Goal: Task Accomplishment & Management: Manage account settings

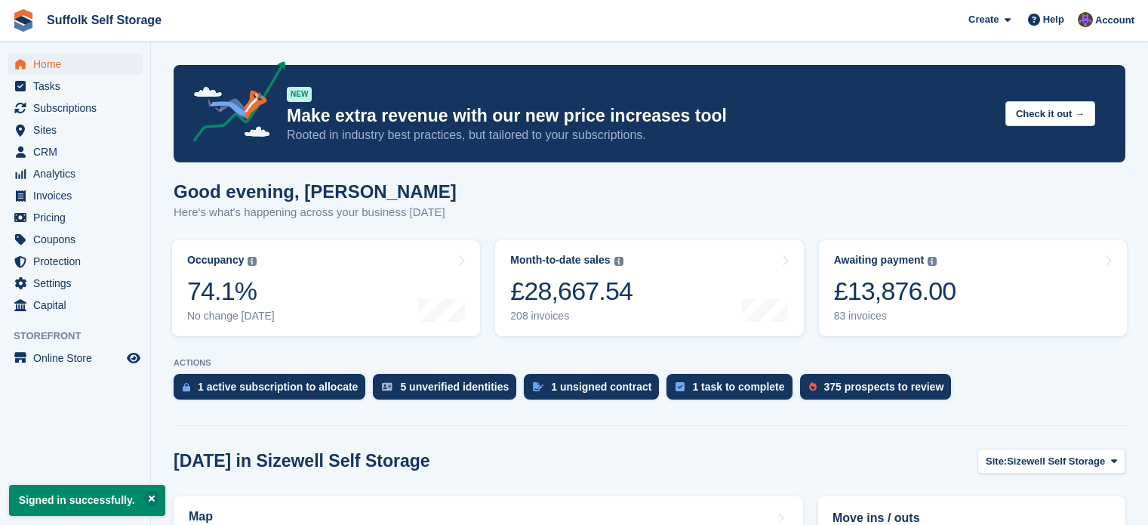
click at [881, 293] on div "£13,876.00" at bounding box center [895, 290] width 122 height 31
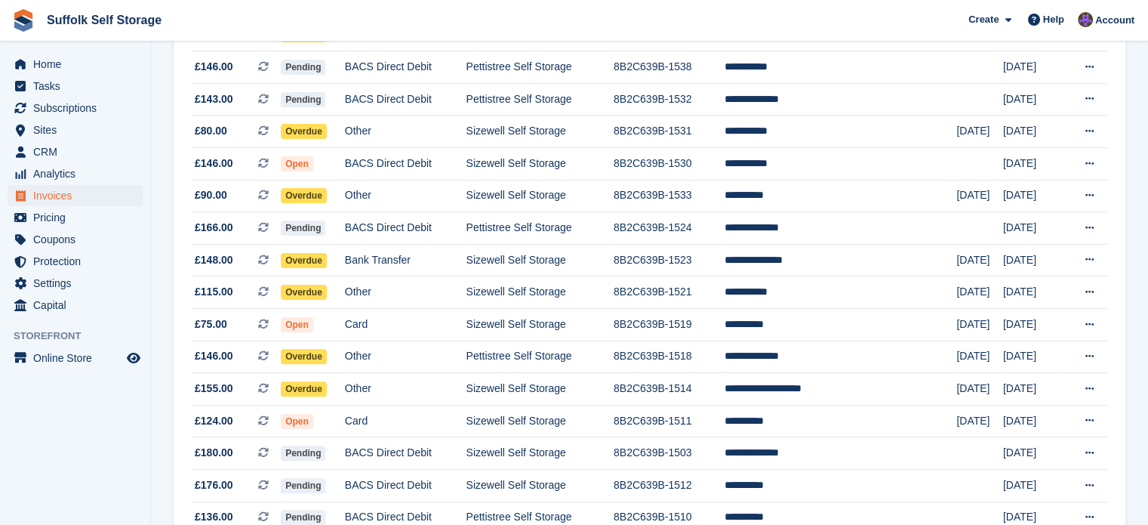
scroll to position [377, 0]
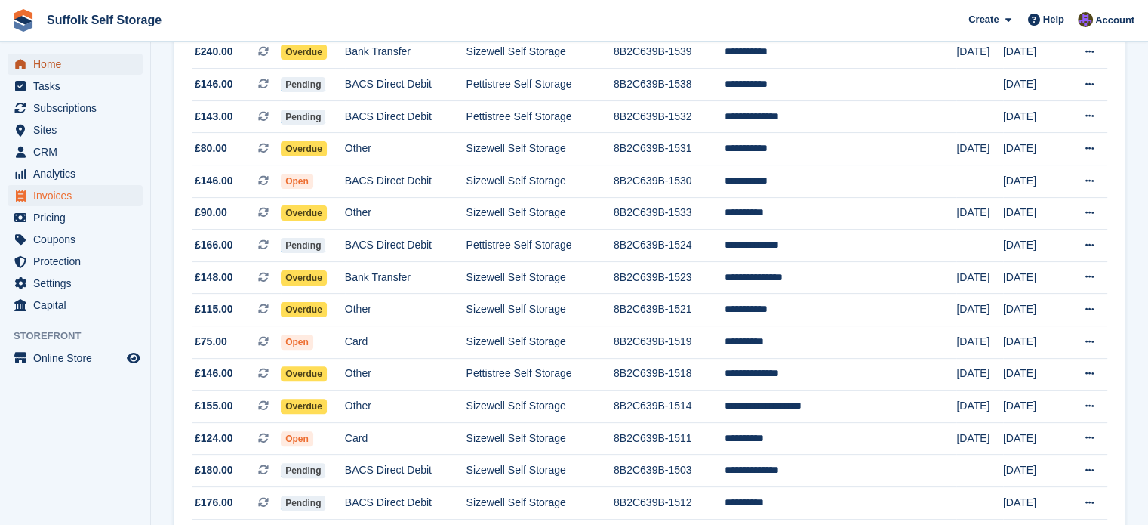
click at [53, 65] on span "Home" at bounding box center [78, 64] width 91 height 21
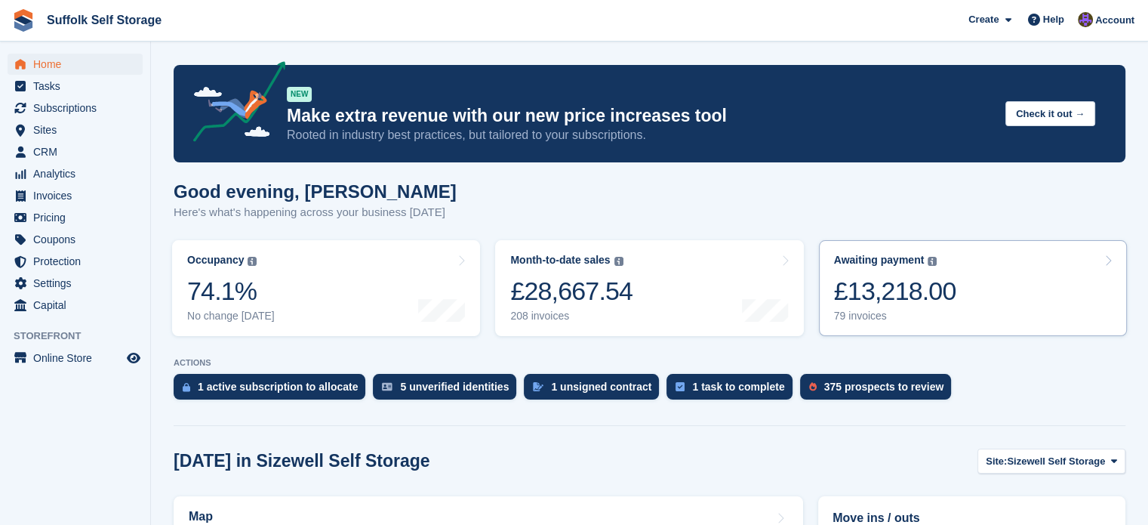
click at [888, 288] on div "£13,218.00" at bounding box center [895, 290] width 122 height 31
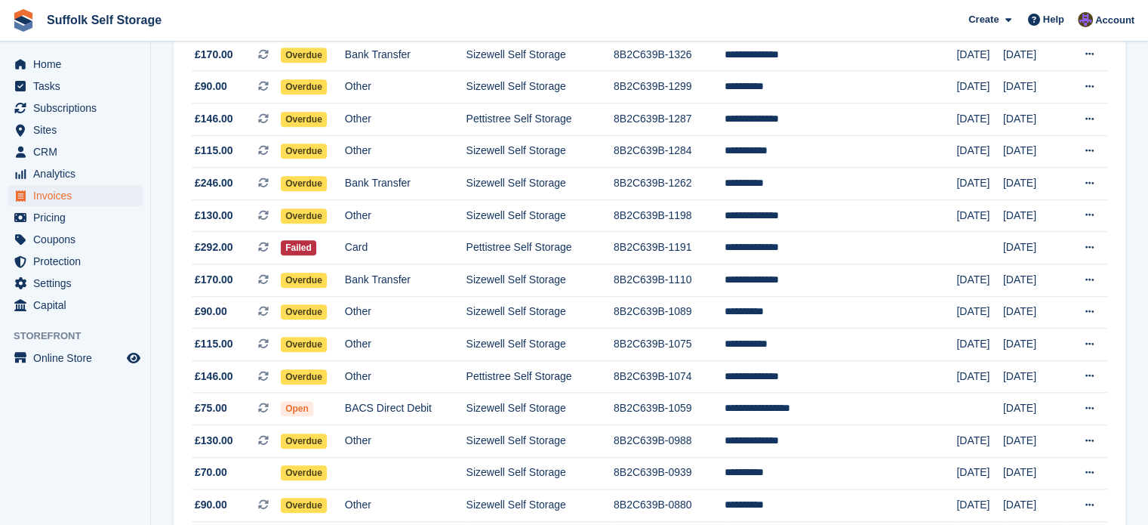
scroll to position [1418, 0]
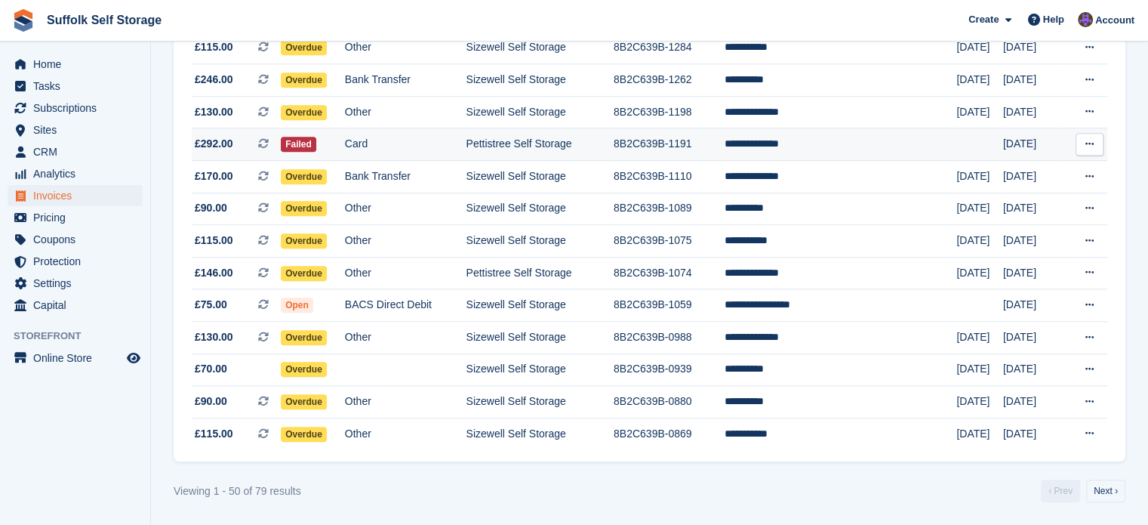
click at [604, 144] on td "Pettistree Self Storage" at bounding box center [539, 144] width 147 height 32
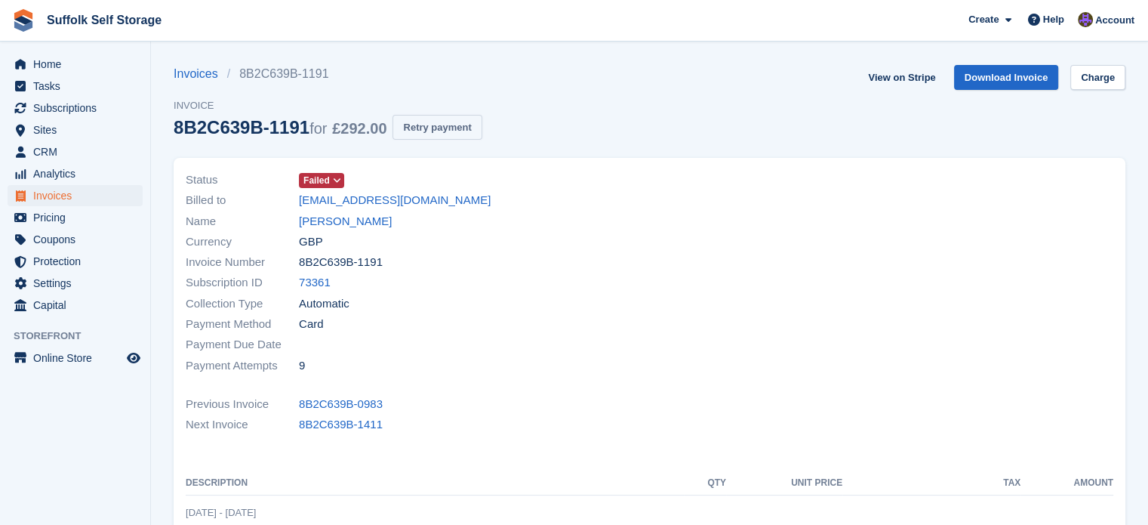
click at [466, 122] on button "Retry payment" at bounding box center [436, 127] width 89 height 25
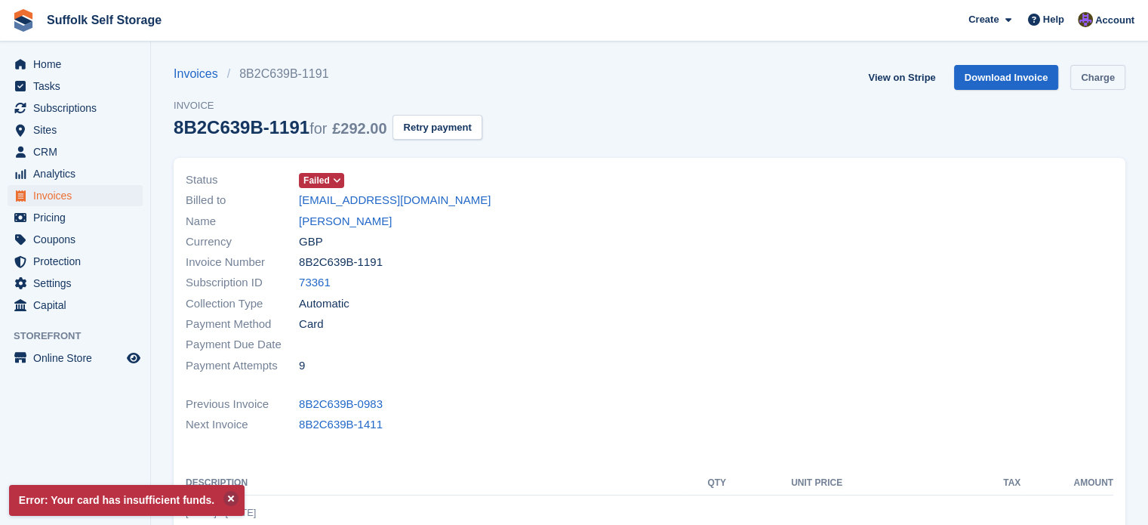
click at [1086, 72] on link "Charge" at bounding box center [1097, 77] width 55 height 25
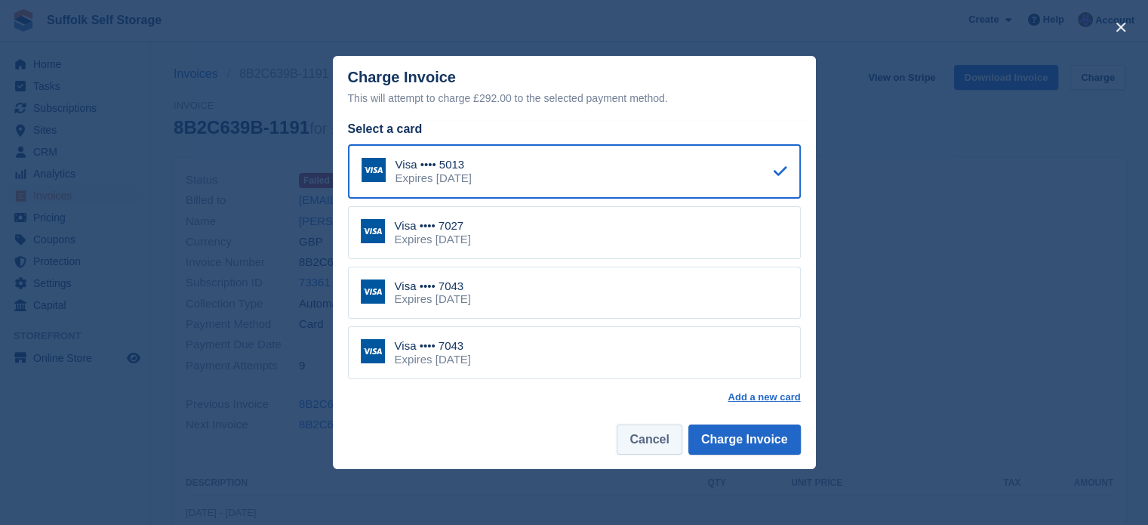
click at [661, 441] on button "Cancel" at bounding box center [649, 439] width 65 height 30
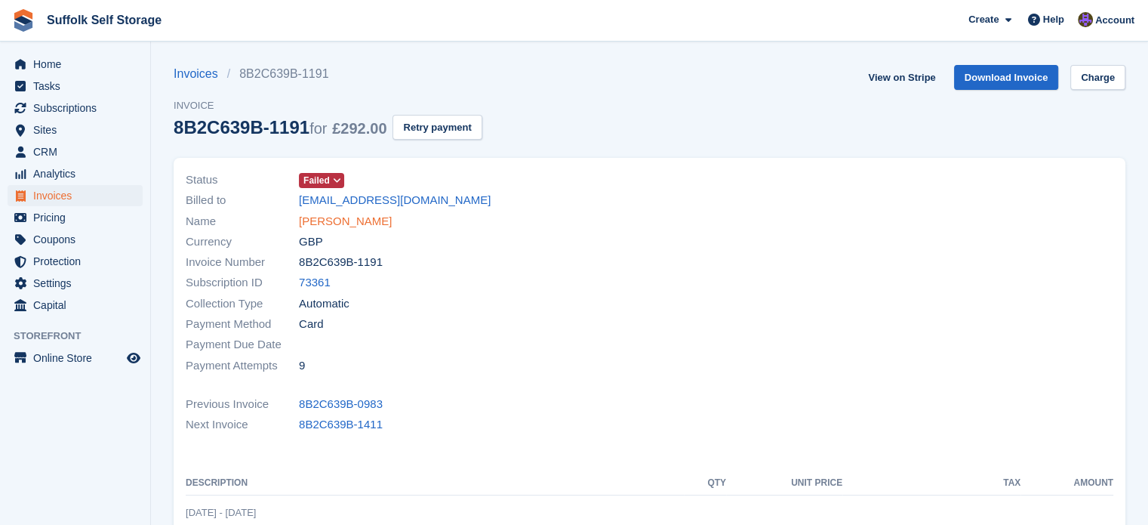
click at [348, 221] on link "[PERSON_NAME]" at bounding box center [345, 221] width 93 height 17
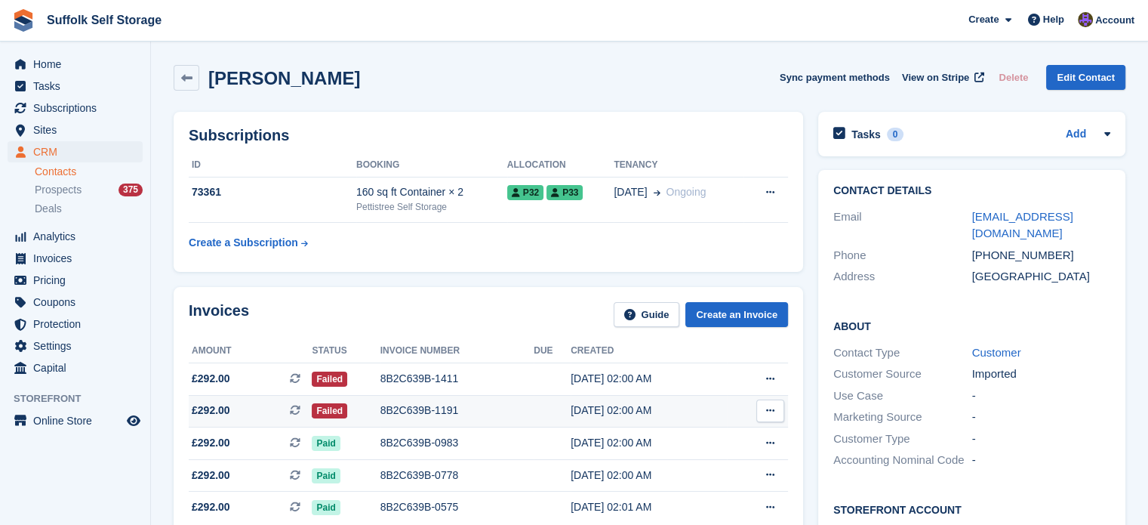
click at [470, 415] on div "8B2C639B-1191" at bounding box center [457, 410] width 154 height 16
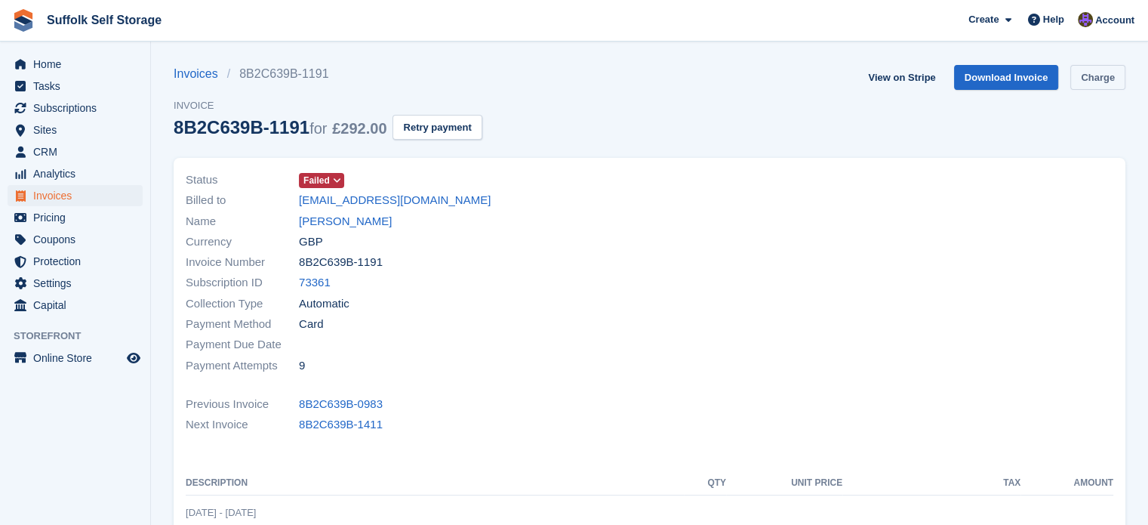
click at [1107, 77] on link "Charge" at bounding box center [1097, 77] width 55 height 25
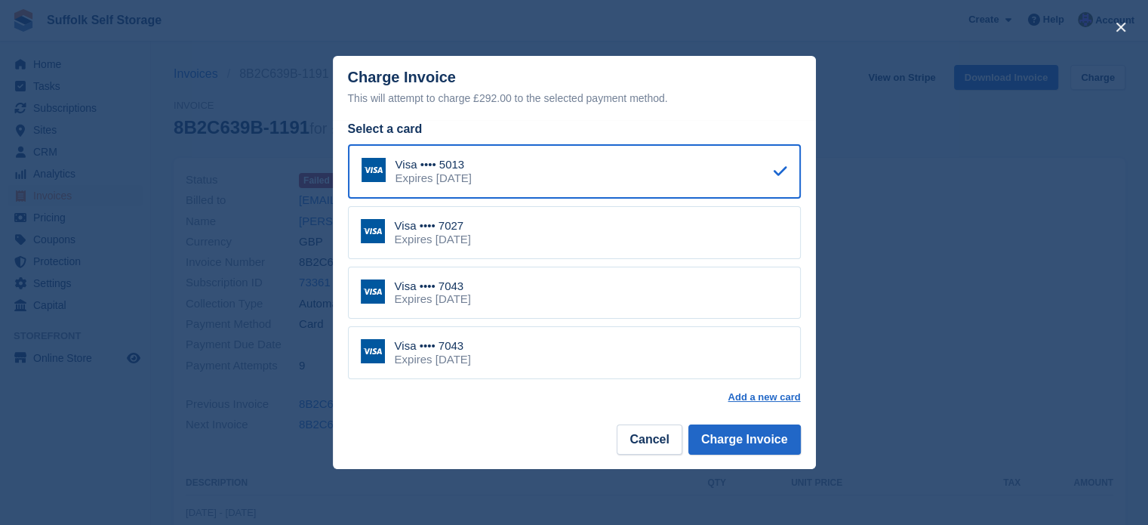
click at [529, 244] on div "Visa •••• 7027 Expires May 2028" at bounding box center [574, 232] width 453 height 53
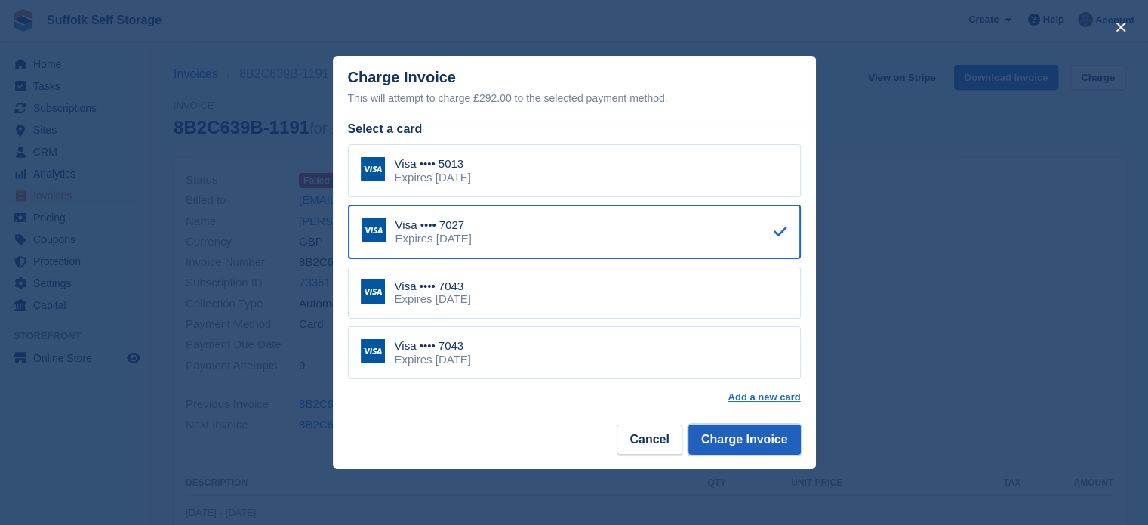
click at [752, 439] on button "Charge Invoice" at bounding box center [744, 439] width 112 height 30
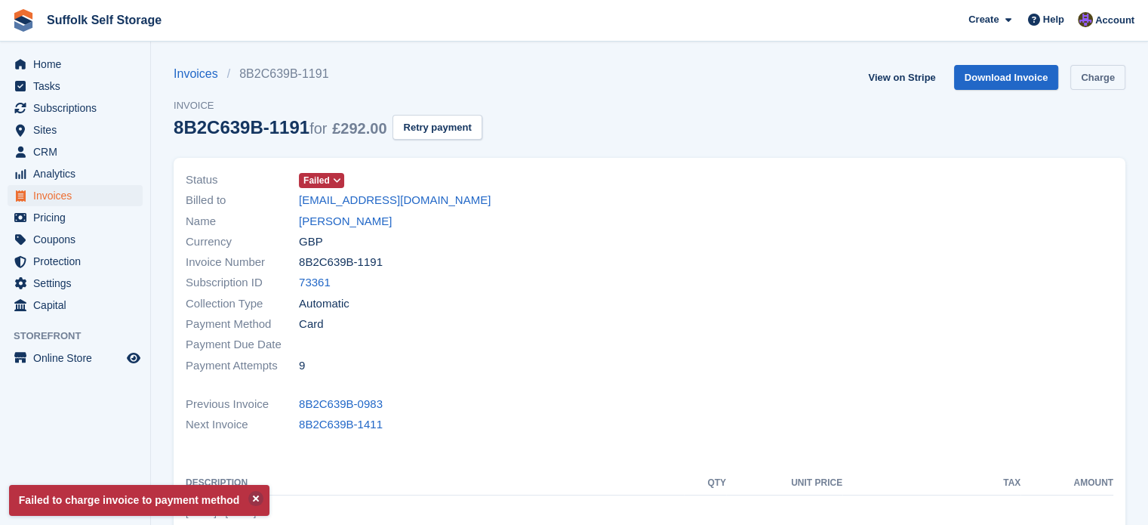
click at [1094, 72] on link "Charge" at bounding box center [1097, 77] width 55 height 25
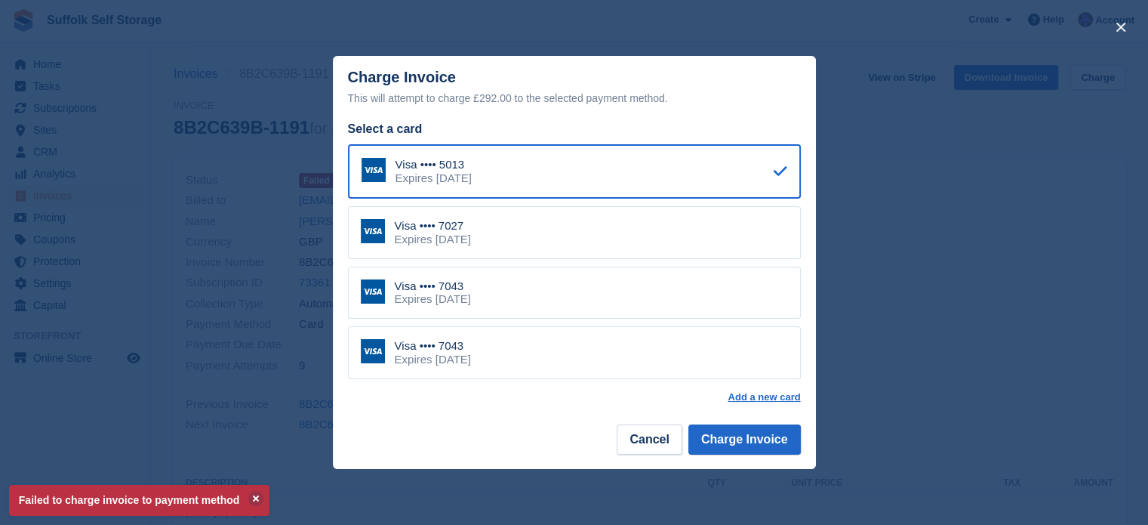
click at [491, 294] on div "Visa •••• 7043 Expires May 2028" at bounding box center [574, 292] width 453 height 53
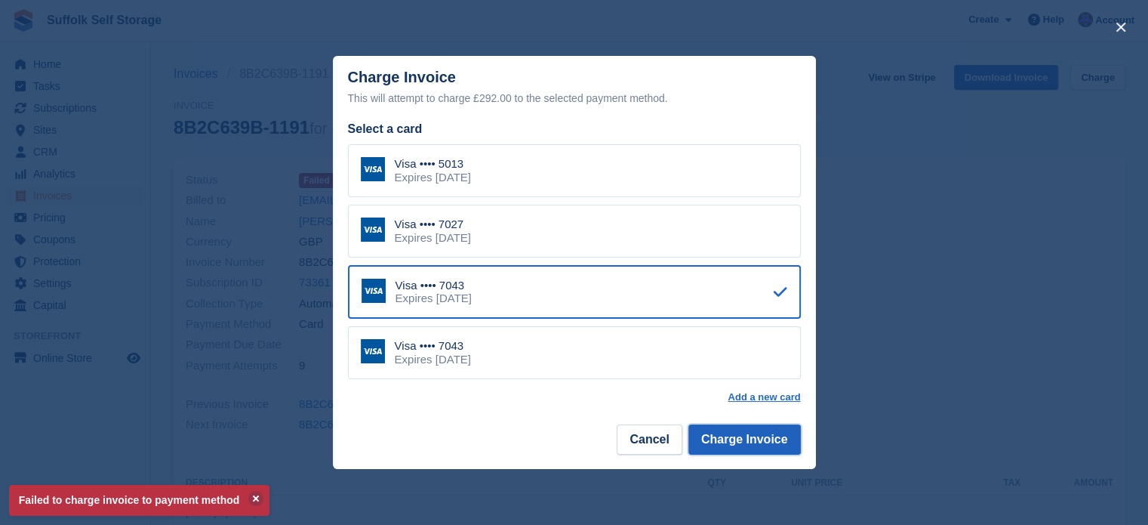
click at [749, 439] on button "Charge Invoice" at bounding box center [744, 439] width 112 height 30
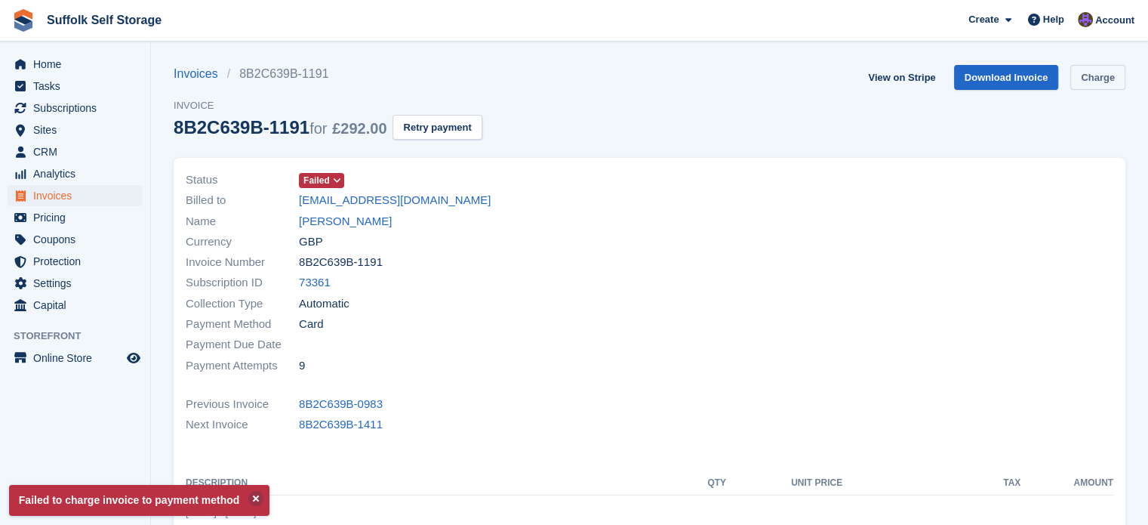
click at [1097, 78] on link "Charge" at bounding box center [1097, 77] width 55 height 25
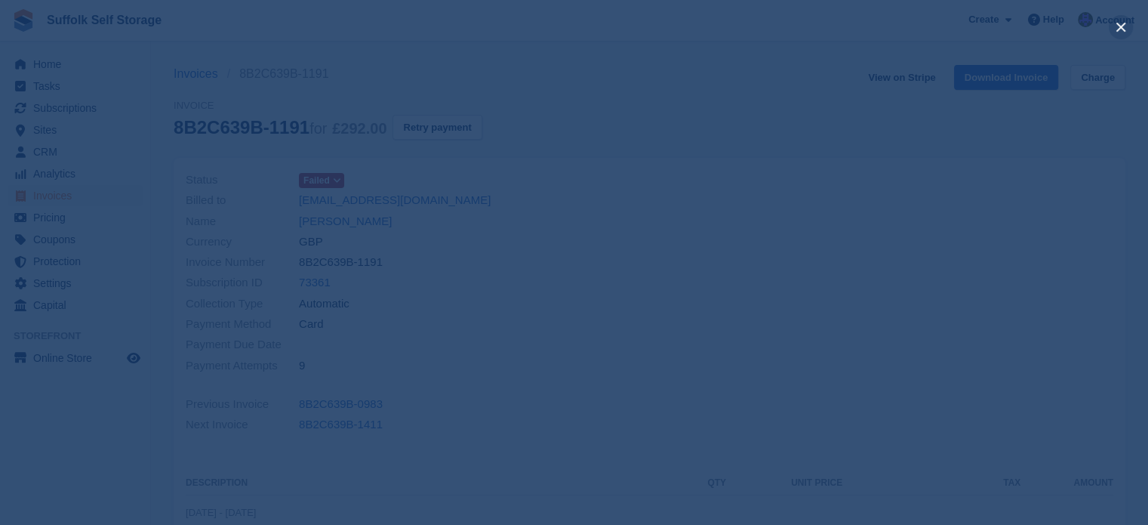
click at [1122, 30] on button "close" at bounding box center [1121, 27] width 24 height 24
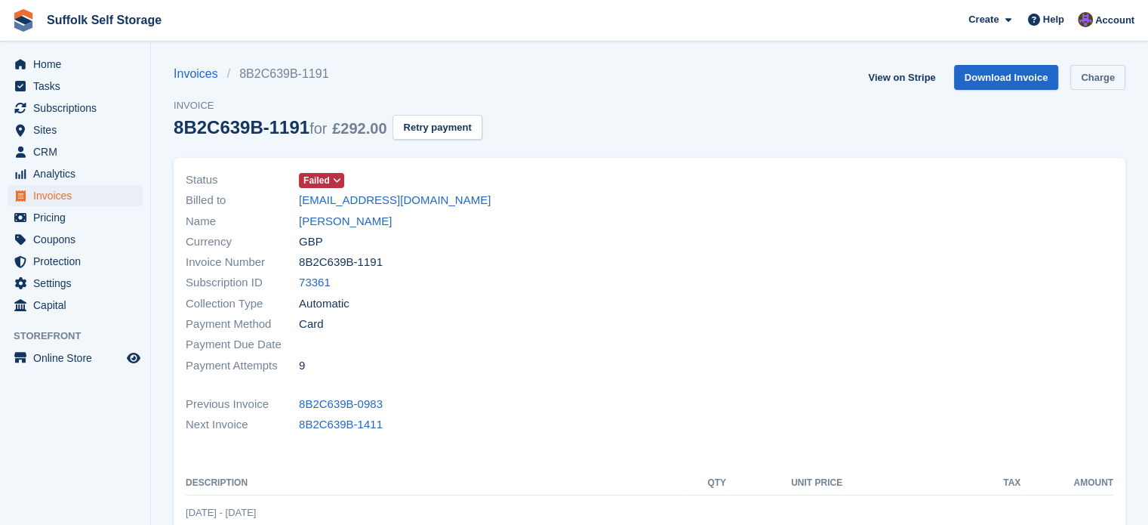
click at [1096, 80] on link "Charge" at bounding box center [1097, 77] width 55 height 25
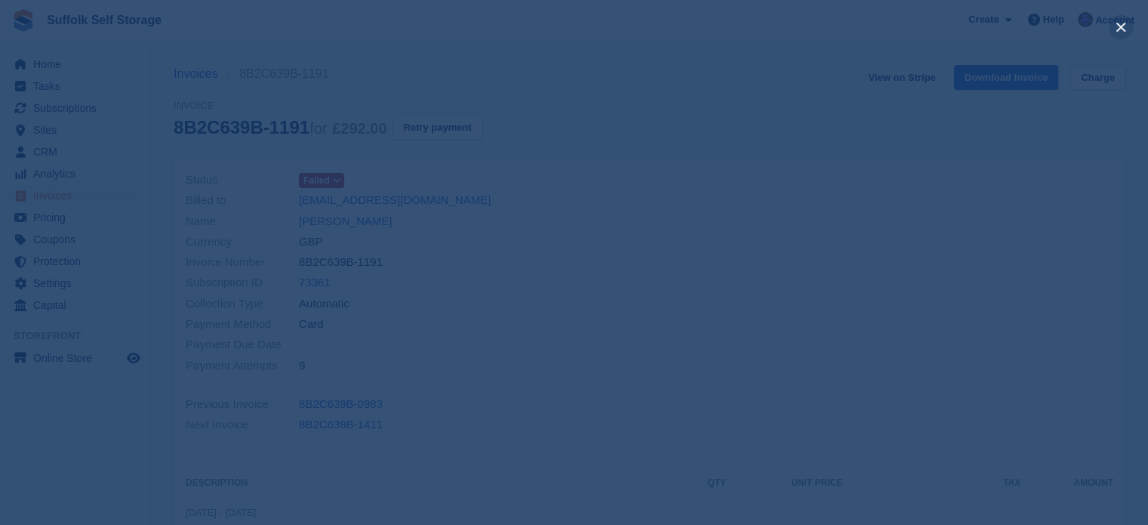
click at [1126, 29] on button "close" at bounding box center [1121, 27] width 24 height 24
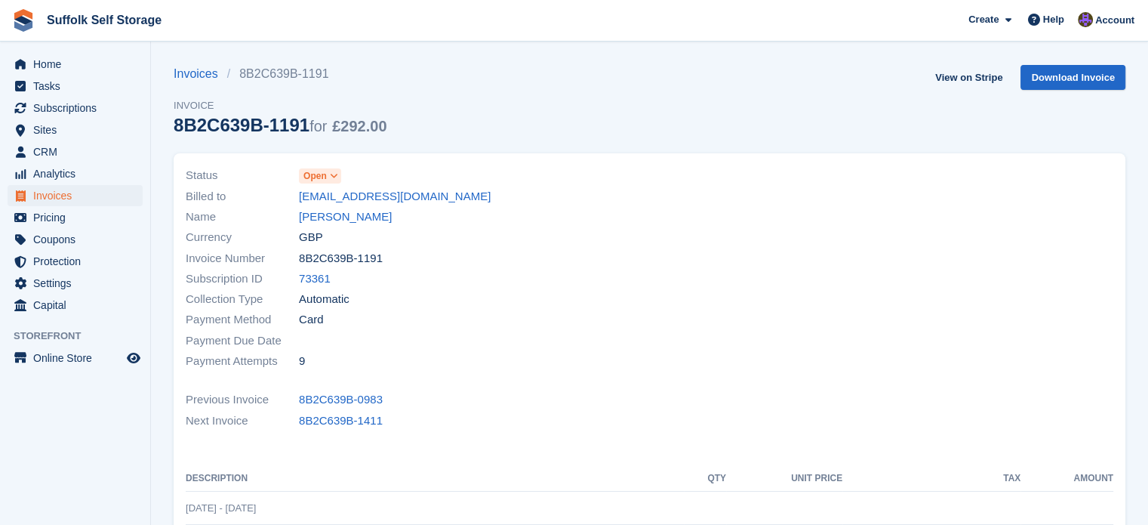
click at [329, 182] on span at bounding box center [334, 176] width 12 height 12
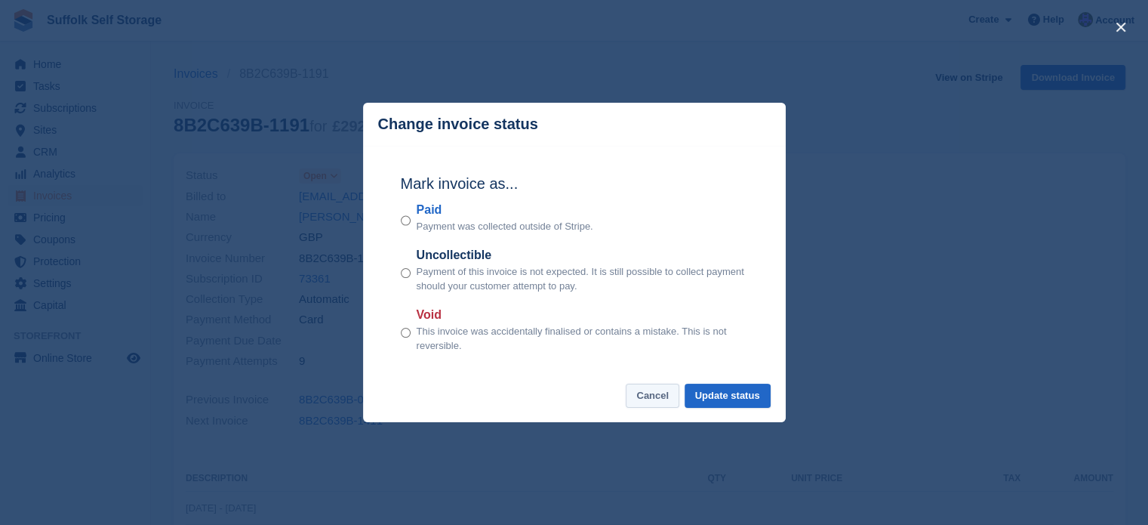
click at [652, 403] on button "Cancel" at bounding box center [653, 395] width 54 height 25
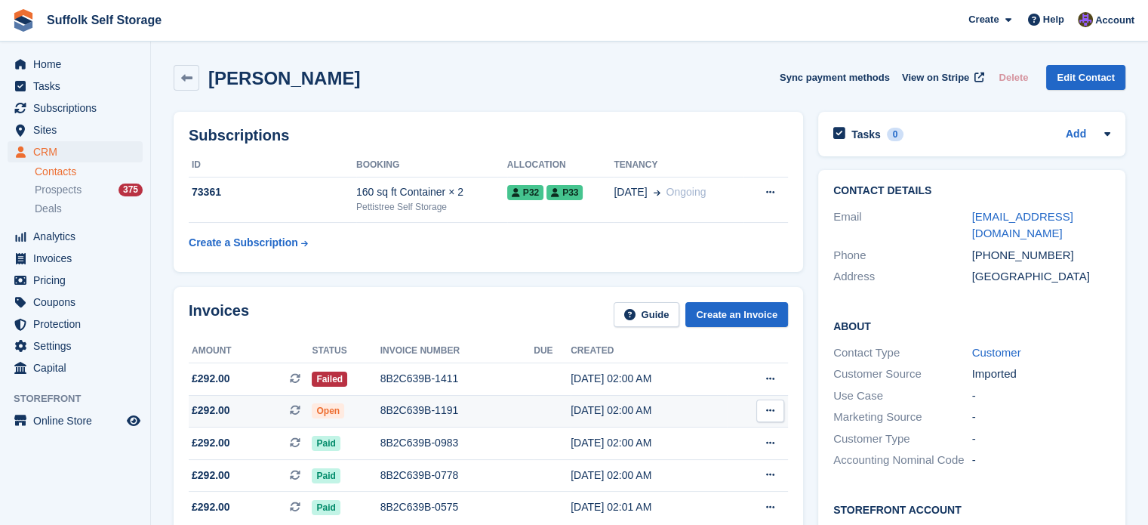
click at [513, 419] on td "8B2C639B-1191" at bounding box center [457, 411] width 154 height 32
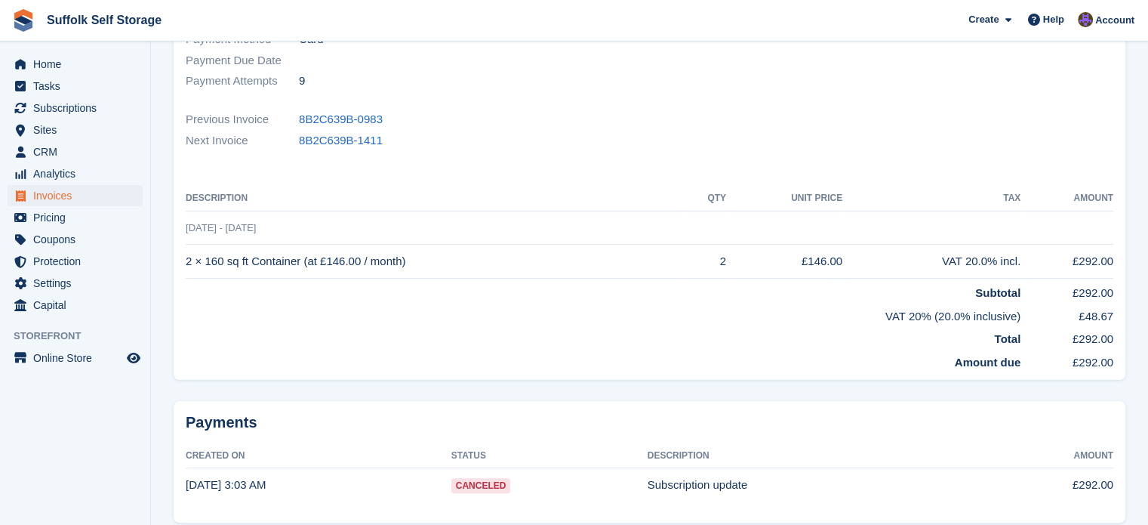
scroll to position [345, 0]
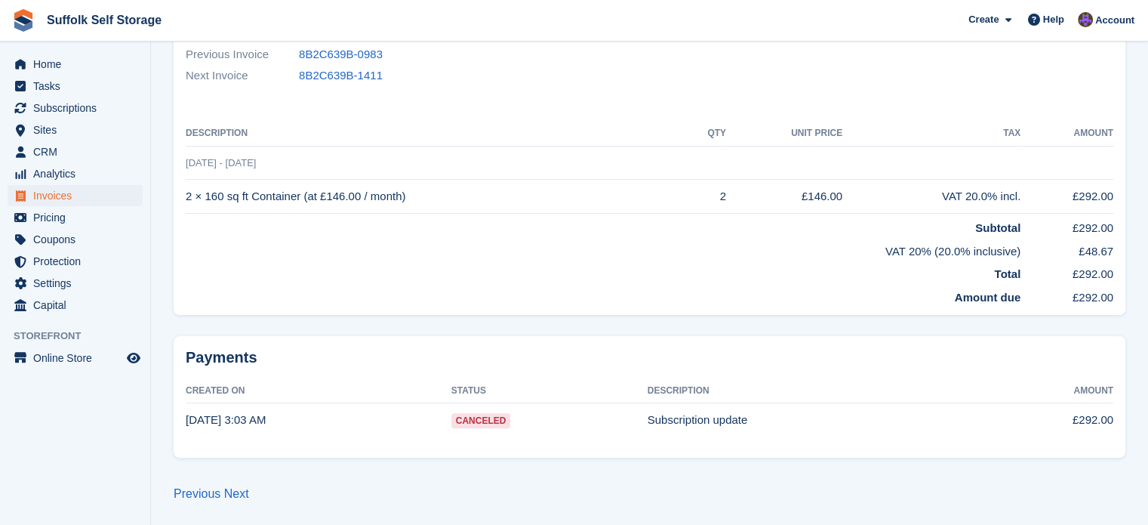
click at [462, 425] on span "Canceled" at bounding box center [481, 420] width 60 height 15
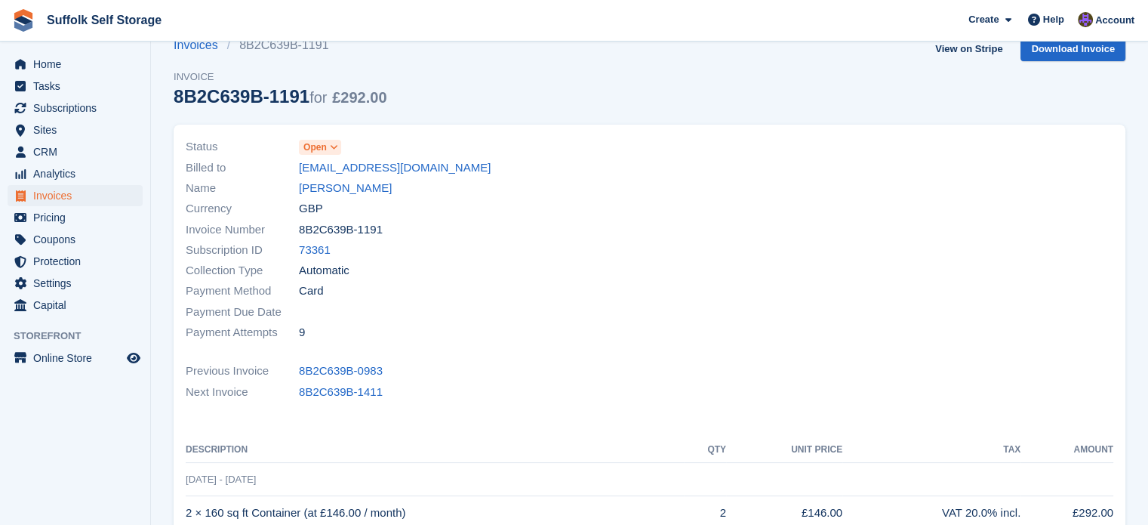
scroll to position [0, 0]
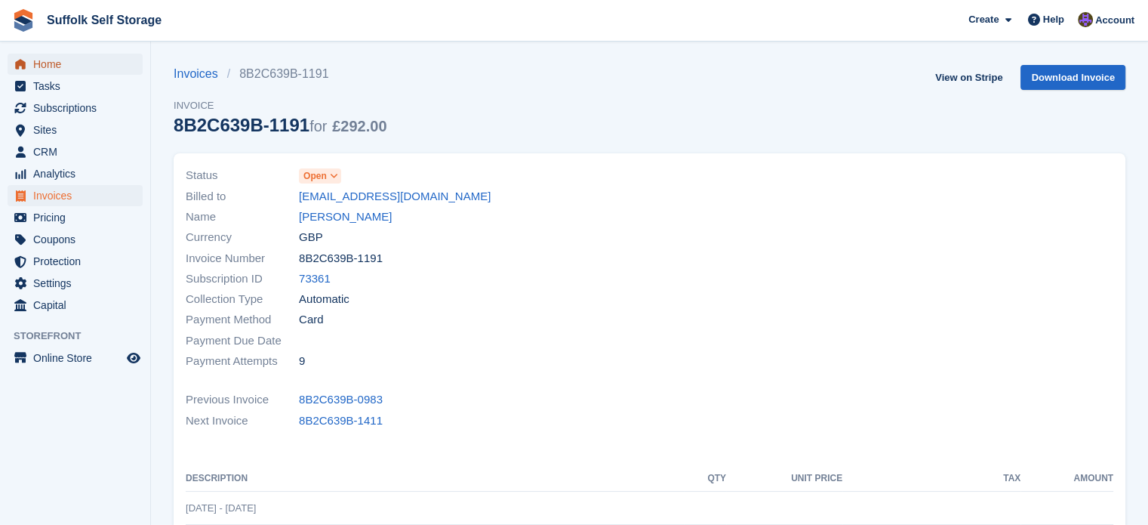
click at [57, 66] on span "Home" at bounding box center [78, 64] width 91 height 21
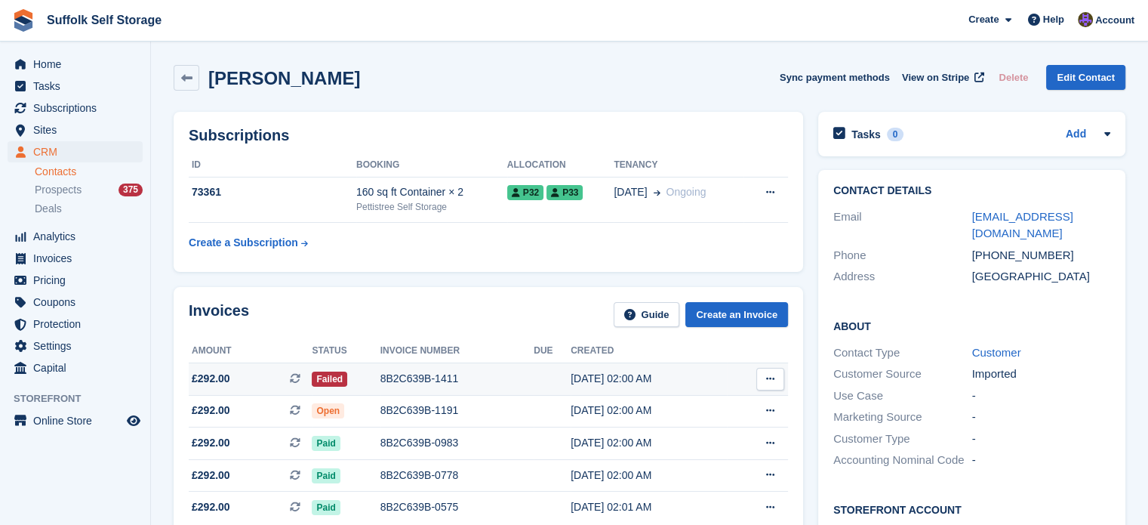
click at [417, 383] on div "8B2C639B-1411" at bounding box center [457, 379] width 154 height 16
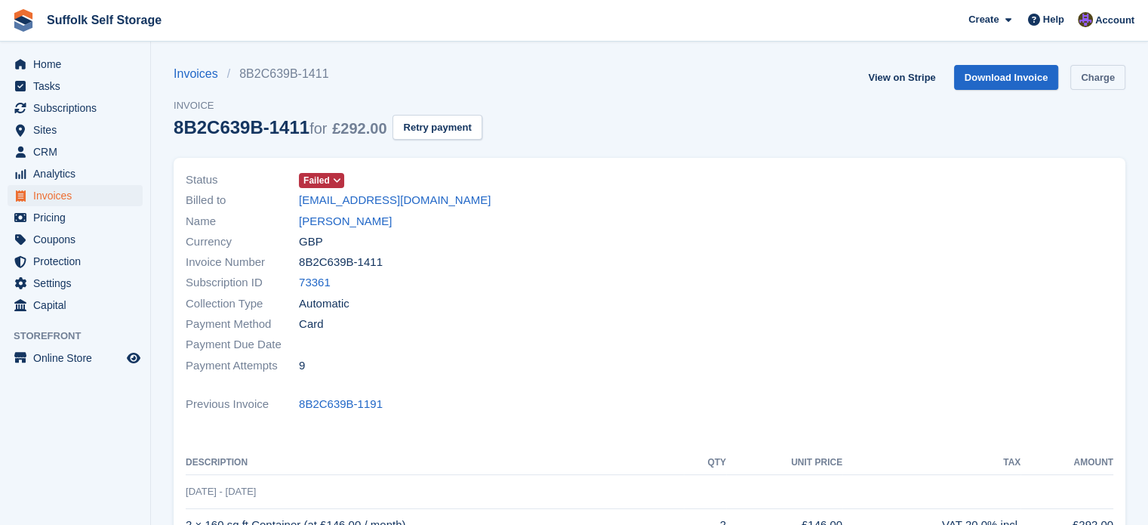
click at [1099, 78] on link "Charge" at bounding box center [1097, 77] width 55 height 25
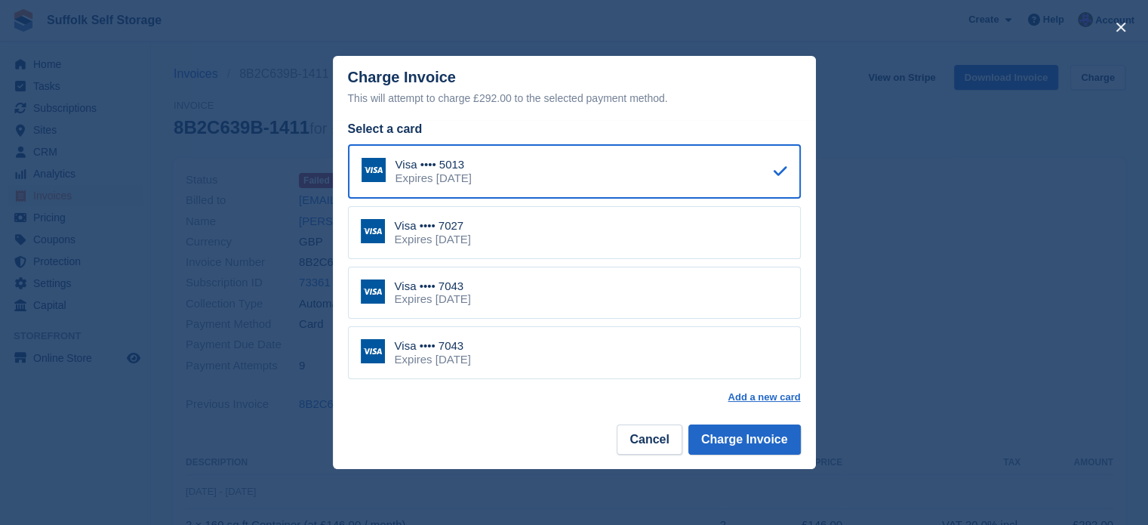
click at [509, 359] on div "Visa •••• 7043 Expires [DATE]" at bounding box center [574, 352] width 453 height 53
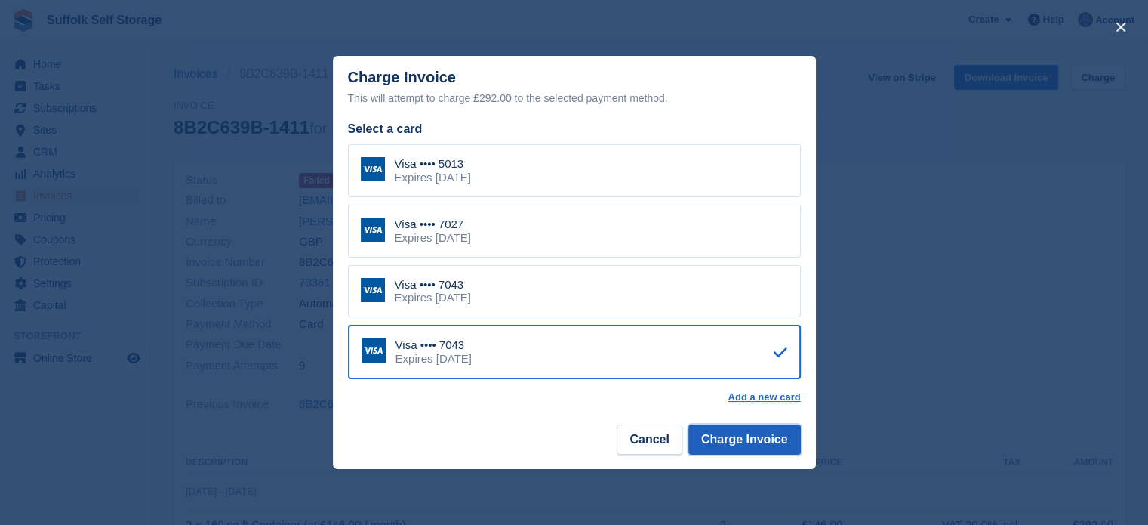
click at [732, 437] on button "Charge Invoice" at bounding box center [744, 439] width 112 height 30
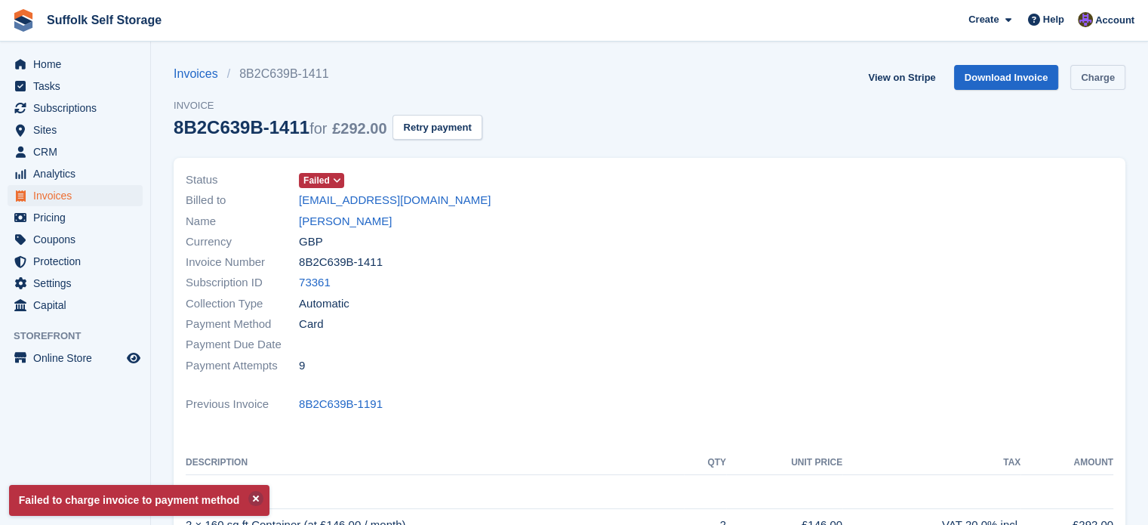
click at [1084, 75] on link "Charge" at bounding box center [1097, 77] width 55 height 25
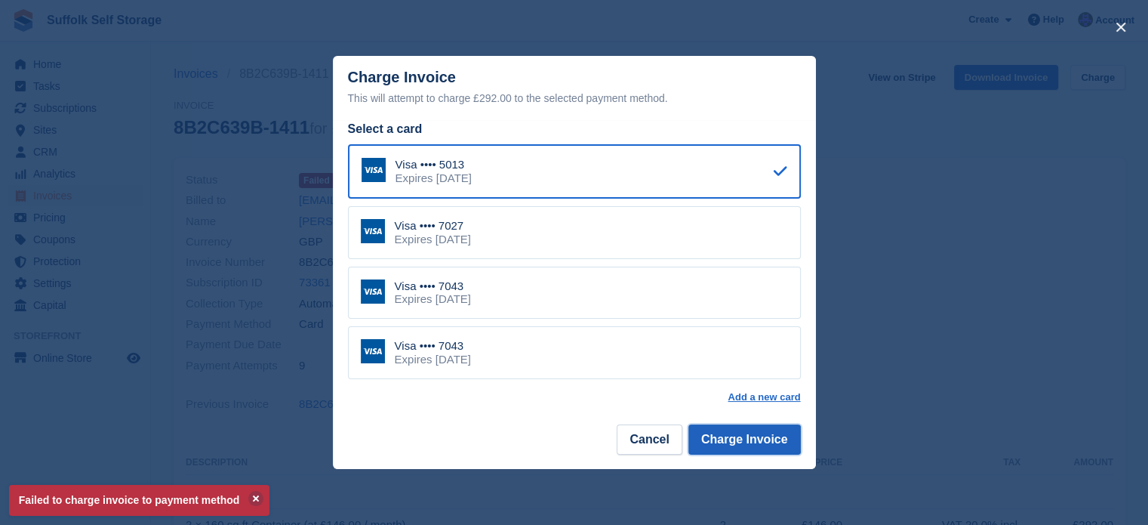
click at [761, 446] on button "Charge Invoice" at bounding box center [744, 439] width 112 height 30
